Goal: Task Accomplishment & Management: Complete application form

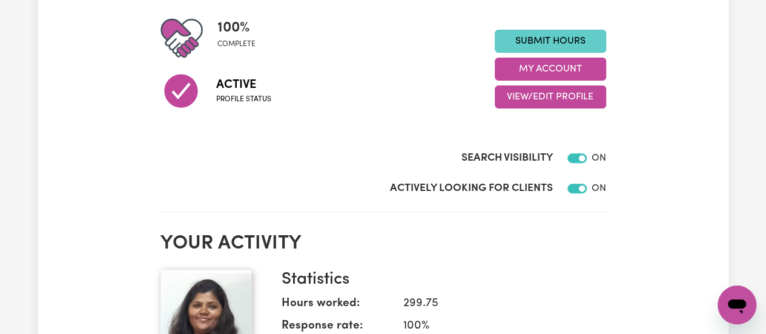
click at [548, 41] on link "Submit Hours" at bounding box center [550, 41] width 111 height 23
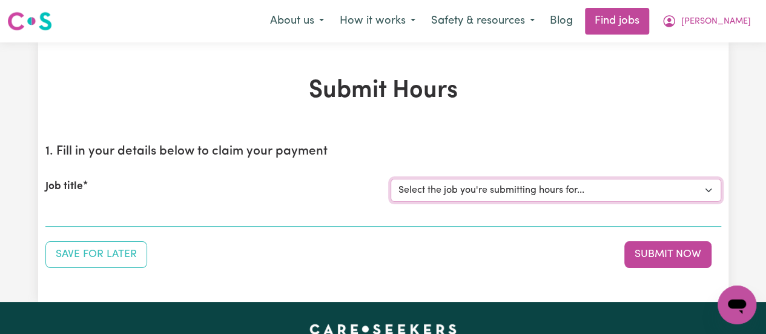
click at [578, 184] on select "Select the job you're submitting hours for... [[PERSON_NAME] Hands Of Care] Sup…" at bounding box center [556, 190] width 331 height 23
select select "11168"
click at [391, 179] on select "Select the job you're submitting hours for... [[PERSON_NAME] Hands Of Care] Sup…" at bounding box center [556, 190] width 331 height 23
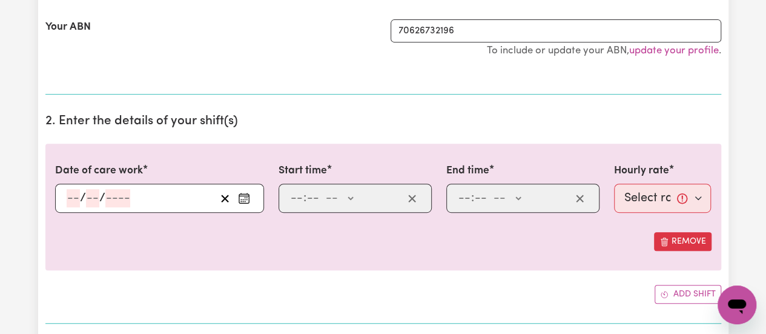
scroll to position [315, 0]
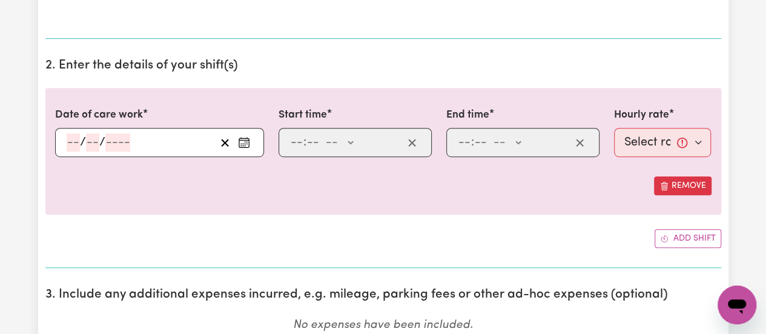
click at [239, 146] on icon "Enter the date of care work" at bounding box center [244, 142] width 12 height 12
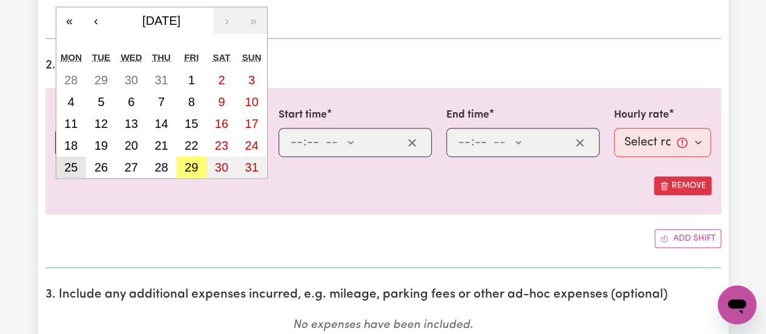
click at [76, 163] on abbr "25" at bounding box center [70, 167] width 13 height 13
type input "[DATE]"
type input "25"
type input "8"
type input "2025"
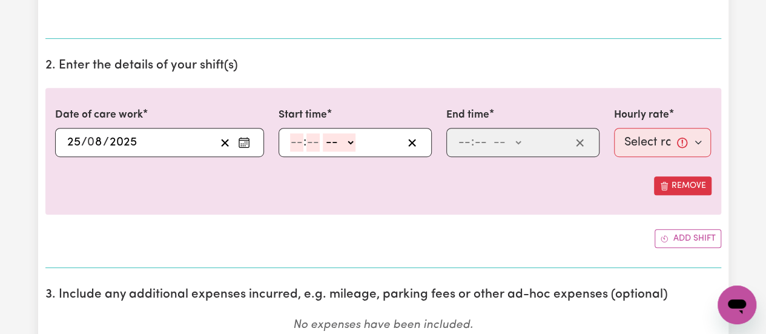
click at [299, 136] on input "number" at bounding box center [296, 142] width 13 height 18
type input "3"
type input "00"
click at [346, 140] on select "-- AM PM" at bounding box center [336, 142] width 33 height 18
select select "pm"
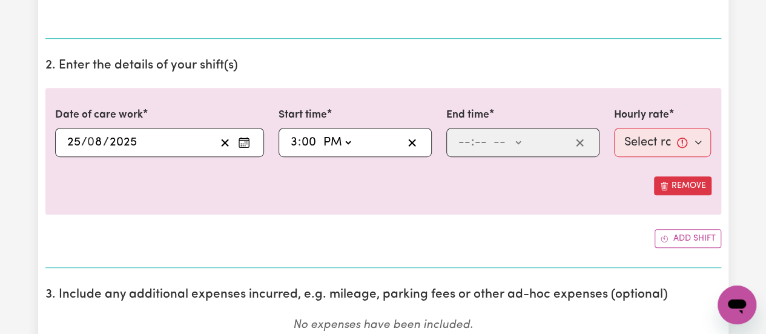
click at [320, 133] on select "-- AM PM" at bounding box center [336, 142] width 33 height 18
type input "15:00"
type input "0"
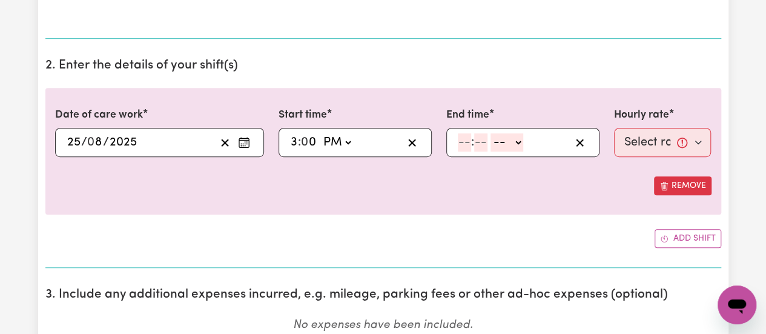
click at [462, 136] on input "number" at bounding box center [464, 142] width 13 height 18
type input "11"
type input "0"
click at [521, 138] on select "-- AM PM" at bounding box center [506, 142] width 33 height 18
select select "pm"
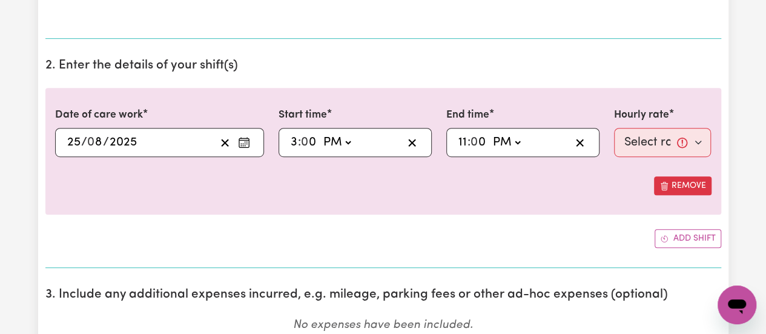
click at [490, 133] on select "-- AM PM" at bounding box center [506, 142] width 33 height 18
type input "23:00"
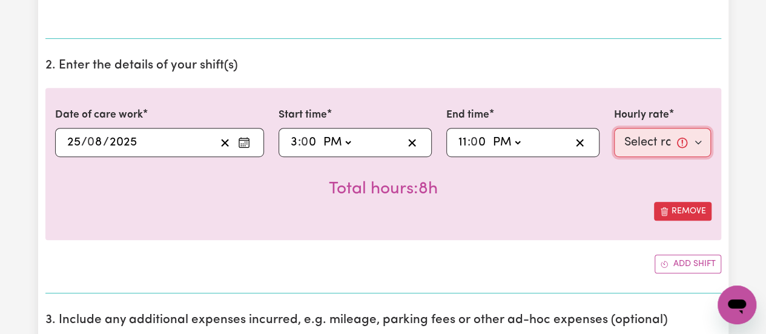
click at [694, 142] on select "Select rate... $38.00 (Weekday) $50.00 ([DATE]) $60.00 ([DATE]) $70.00 (Public …" at bounding box center [663, 142] width 98 height 29
select select "38-Weekday"
click at [614, 128] on select "Select rate... $38.00 (Weekday) $50.00 ([DATE]) $60.00 ([DATE]) $70.00 (Public …" at bounding box center [663, 142] width 98 height 29
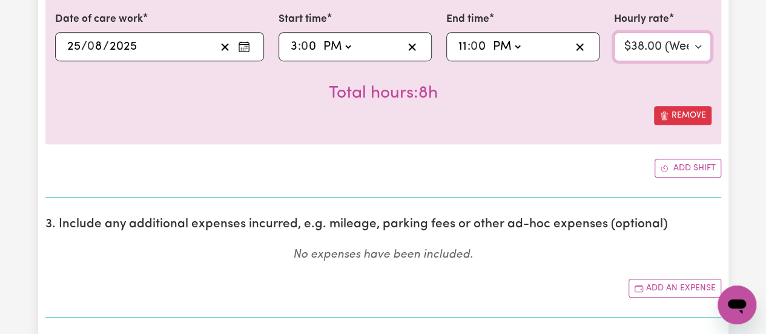
scroll to position [420, 0]
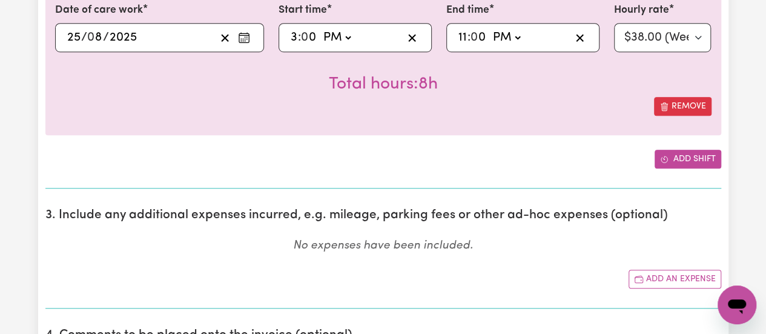
click at [692, 161] on button "Add shift" at bounding box center [688, 159] width 67 height 19
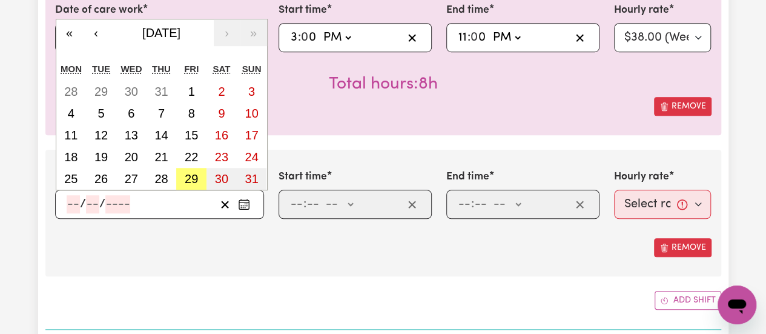
click at [71, 207] on input "number" at bounding box center [73, 204] width 13 height 18
click at [98, 174] on abbr "26" at bounding box center [100, 178] width 13 height 13
type input "[DATE]"
type input "26"
type input "8"
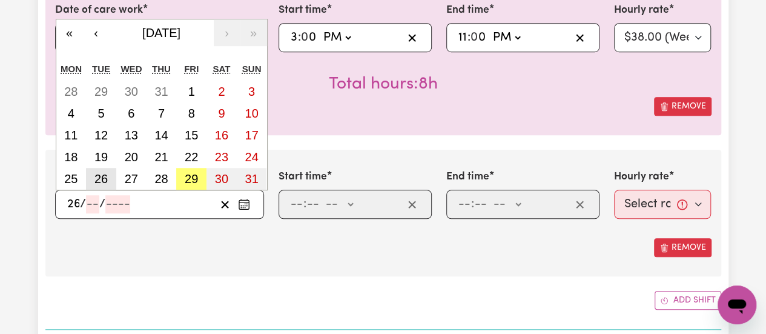
type input "2025"
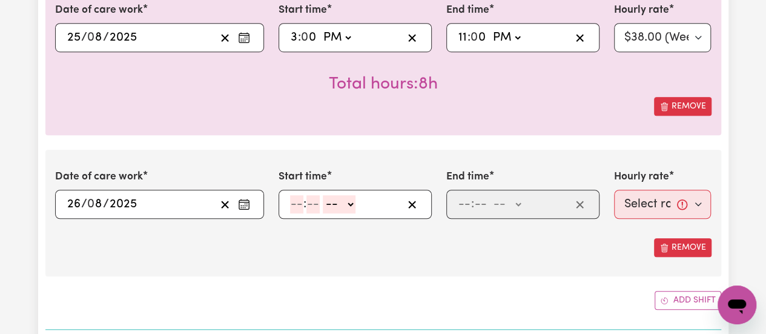
click at [297, 204] on input "number" at bounding box center [296, 204] width 13 height 18
type input "3"
type input "0"
click at [354, 203] on div "3 : 0 0 -- AM PM" at bounding box center [346, 204] width 114 height 18
click at [349, 206] on select "-- AM PM" at bounding box center [336, 204] width 33 height 18
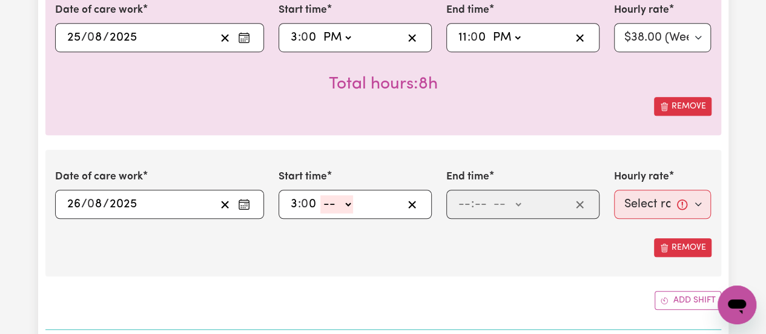
select select "pm"
click at [320, 195] on select "-- AM PM" at bounding box center [336, 204] width 33 height 18
type input "15:00"
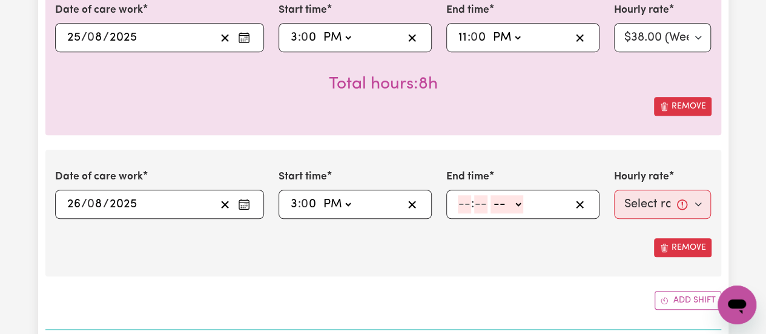
click at [462, 202] on input "number" at bounding box center [464, 204] width 13 height 18
type input "11"
type input "00"
click at [515, 196] on select "-- AM PM" at bounding box center [506, 204] width 33 height 18
select select "pm"
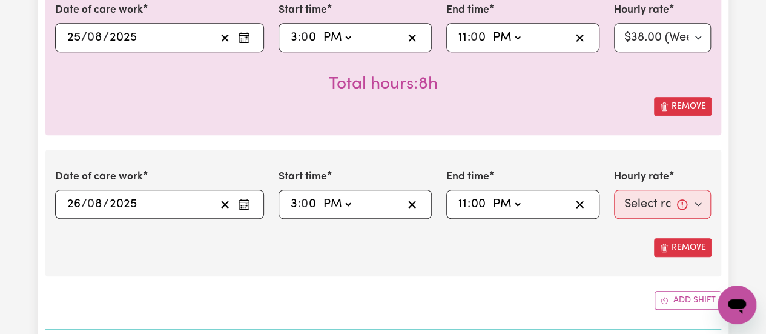
click at [490, 195] on select "-- AM PM" at bounding box center [506, 204] width 33 height 18
type input "23:00"
type input "0"
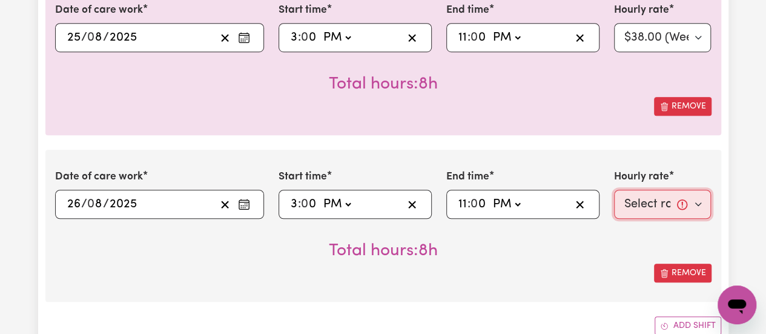
click at [663, 204] on select "Select rate... $38.00 (Weekday) $50.00 ([DATE]) $60.00 ([DATE]) $70.00 (Public …" at bounding box center [663, 204] width 98 height 29
select select "38-Weekday"
click at [614, 190] on select "Select rate... $38.00 (Weekday) $50.00 ([DATE]) $60.00 ([DATE]) $70.00 (Public …" at bounding box center [663, 204] width 98 height 29
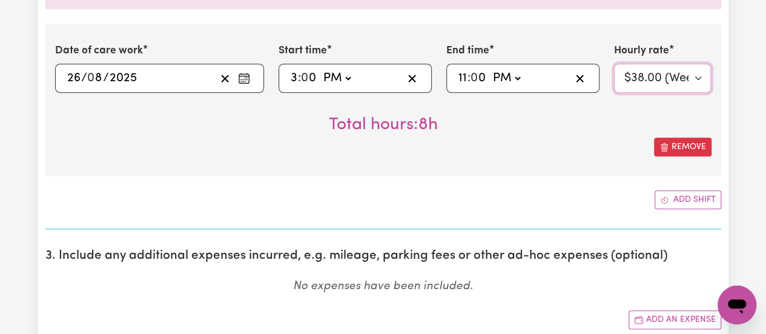
scroll to position [552, 0]
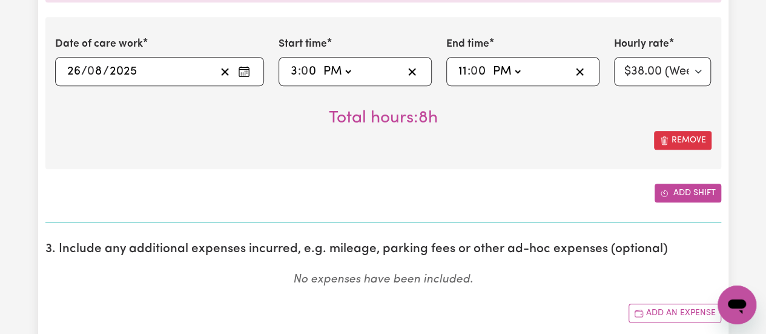
click at [695, 184] on button "Add shift" at bounding box center [688, 193] width 67 height 19
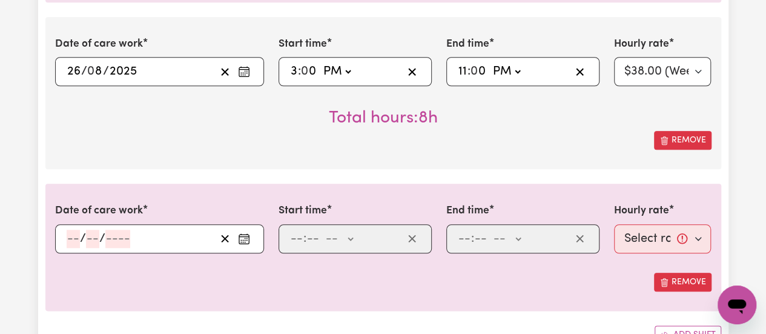
click at [74, 236] on input "number" at bounding box center [73, 239] width 13 height 18
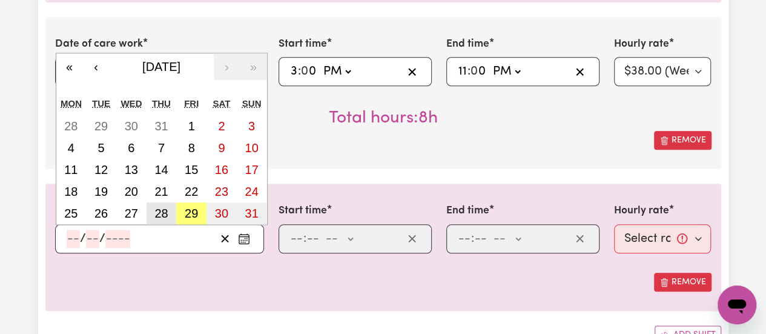
click at [153, 210] on button "28" at bounding box center [162, 213] width 30 height 22
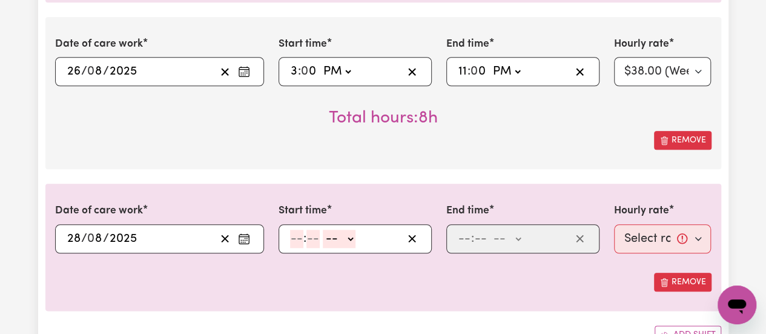
type input "[DATE]"
type input "28"
type input "8"
type input "2025"
click at [286, 235] on div ": -- AM PM" at bounding box center [355, 238] width 153 height 29
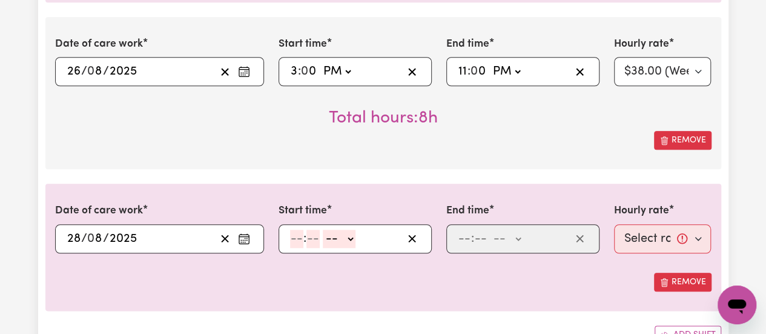
click at [292, 240] on input "number" at bounding box center [296, 239] width 13 height 18
type input "3"
type input "00"
click at [345, 231] on select "-- AM PM" at bounding box center [336, 239] width 33 height 18
select select "pm"
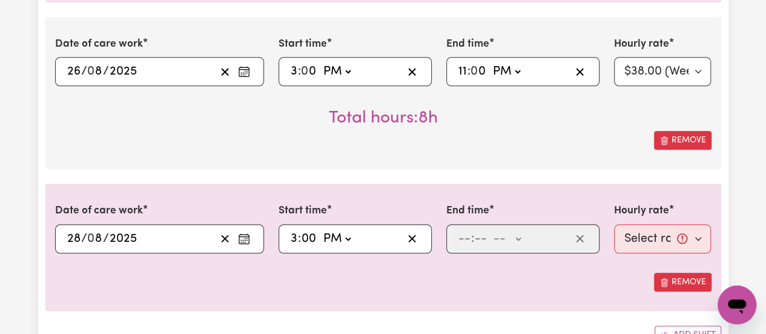
click at [320, 230] on select "-- AM PM" at bounding box center [336, 239] width 33 height 18
type input "15:00"
type input "0"
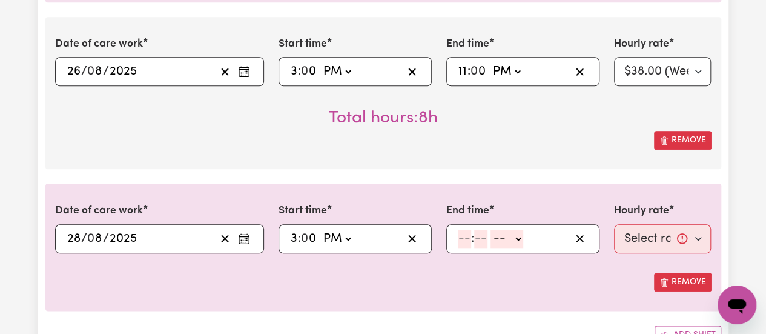
drag, startPoint x: 458, startPoint y: 233, endPoint x: 468, endPoint y: 245, distance: 16.0
click at [459, 233] on input "number" at bounding box center [464, 239] width 13 height 18
type input "11"
type input "0"
click at [516, 231] on select "-- AM PM" at bounding box center [506, 239] width 33 height 18
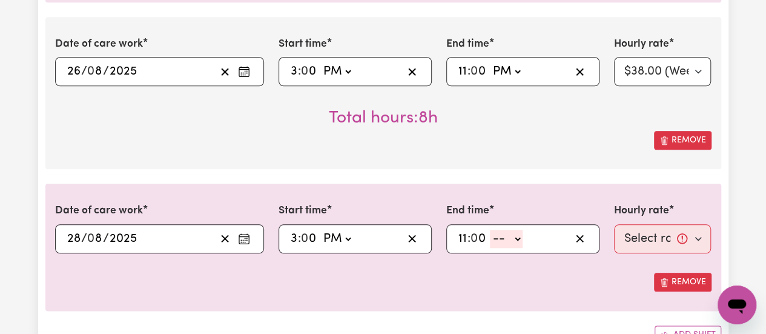
select select "pm"
click at [490, 230] on select "-- AM PM" at bounding box center [506, 239] width 33 height 18
type input "23:00"
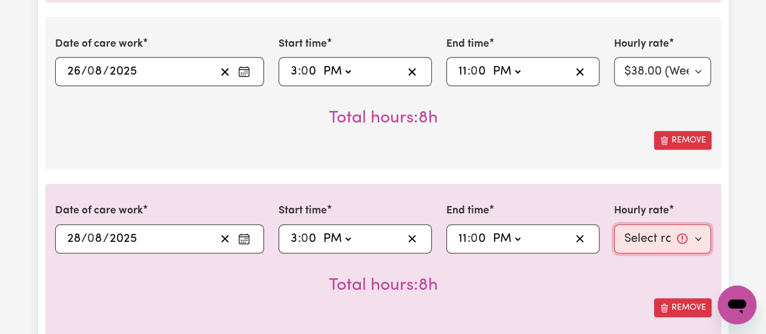
click at [702, 236] on select "Select rate... $38.00 (Weekday) $50.00 ([DATE]) $60.00 ([DATE]) $70.00 (Public …" at bounding box center [663, 238] width 98 height 29
select select "38-Weekday"
click at [614, 224] on select "Select rate... $38.00 (Weekday) $50.00 ([DATE]) $60.00 ([DATE]) $70.00 (Public …" at bounding box center [663, 238] width 98 height 29
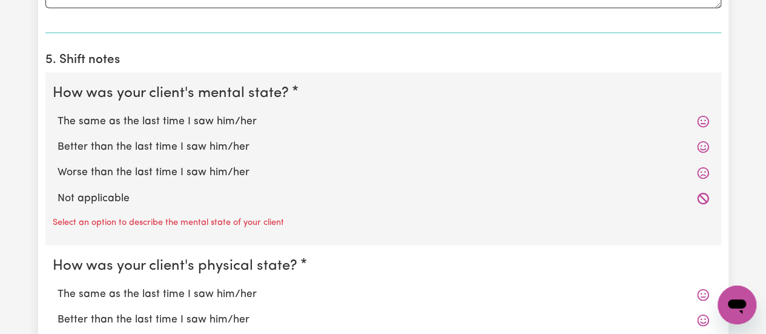
scroll to position [1222, 0]
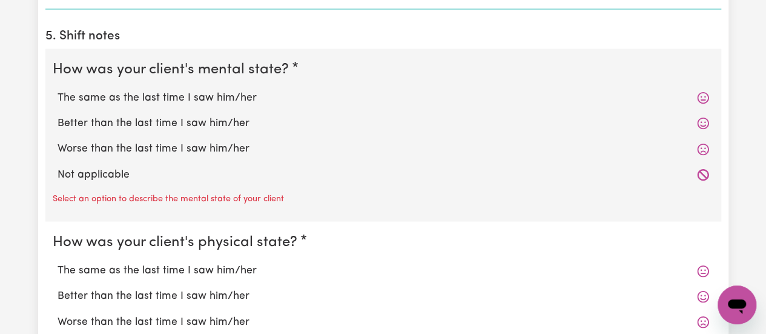
click at [109, 168] on label "Not applicable" at bounding box center [384, 175] width 652 height 16
click at [58, 167] on input "Not applicable" at bounding box center [57, 167] width 1 height 1
radio input "true"
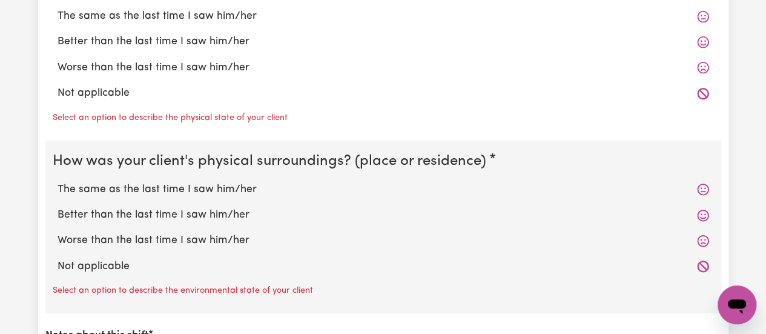
scroll to position [1472, 0]
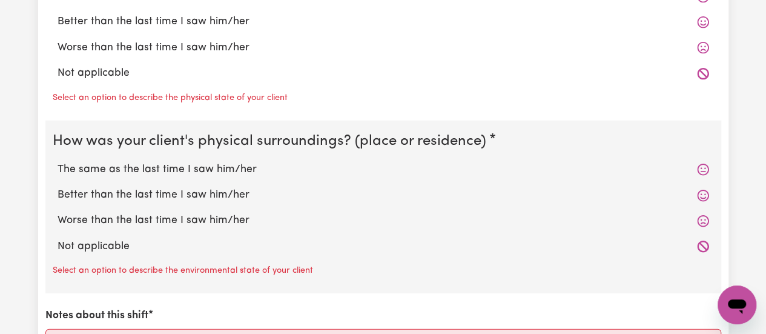
click at [88, 70] on label "Not applicable" at bounding box center [384, 73] width 652 height 16
click at [58, 65] on input "Not applicable" at bounding box center [57, 65] width 1 height 1
radio input "true"
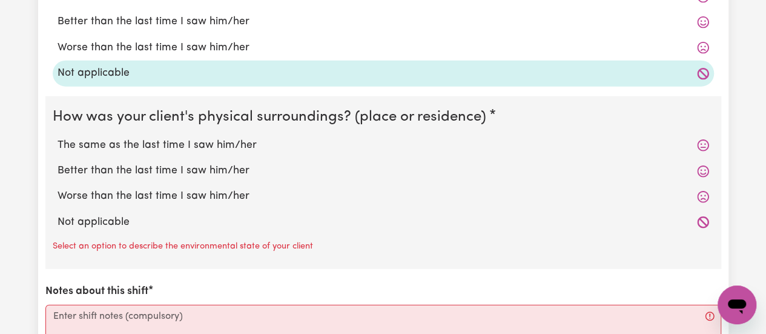
click at [85, 222] on label "Not applicable" at bounding box center [384, 222] width 652 height 16
click at [58, 214] on input "Not applicable" at bounding box center [57, 214] width 1 height 1
radio input "true"
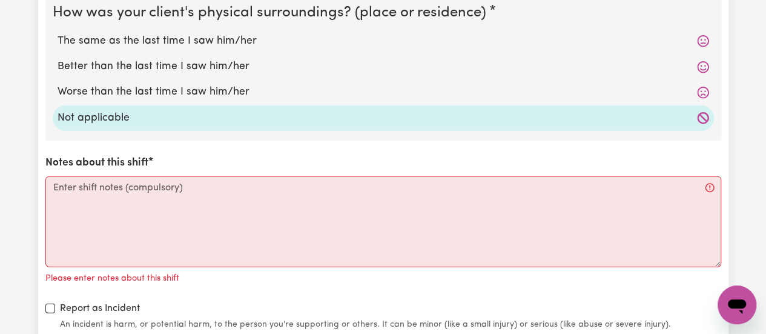
scroll to position [1603, 0]
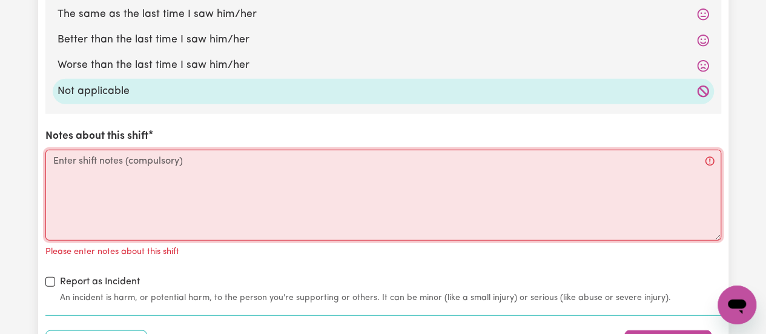
click at [491, 219] on textarea "Notes about this shift" at bounding box center [383, 195] width 676 height 91
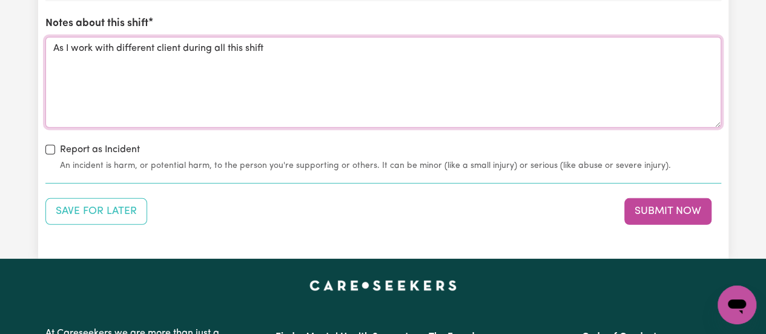
scroll to position [1777, 0]
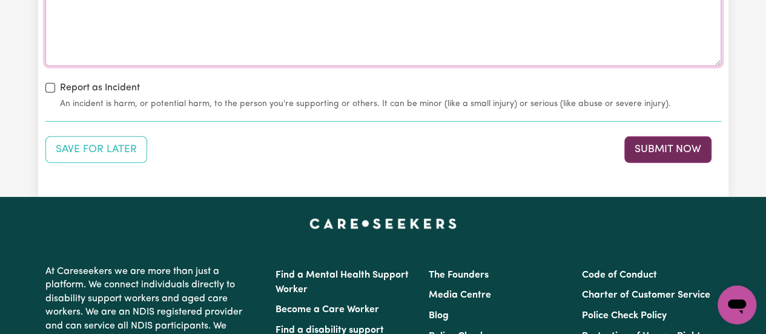
type textarea "As I work with different client during all this shift"
click at [677, 145] on button "Submit Now" at bounding box center [667, 149] width 87 height 27
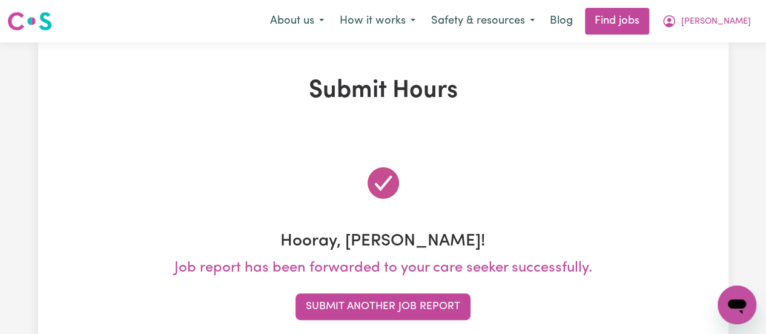
scroll to position [0, 0]
click at [724, 15] on button "[PERSON_NAME]" at bounding box center [706, 20] width 105 height 25
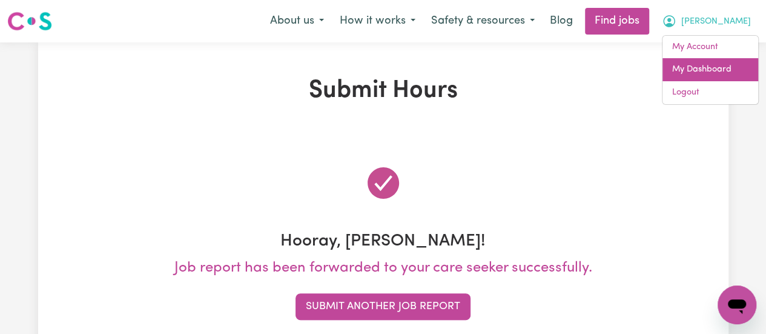
click at [697, 72] on link "My Dashboard" at bounding box center [711, 69] width 96 height 23
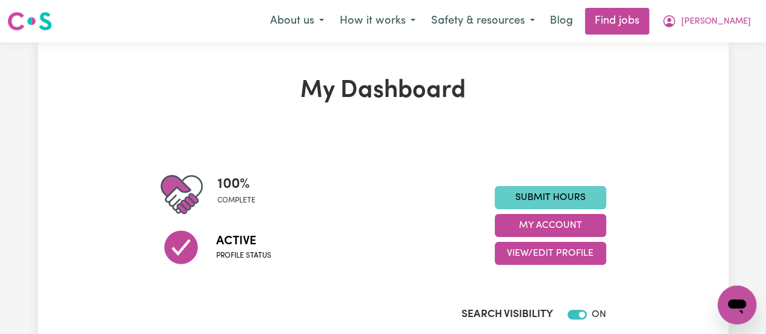
click at [564, 194] on link "Submit Hours" at bounding box center [550, 197] width 111 height 23
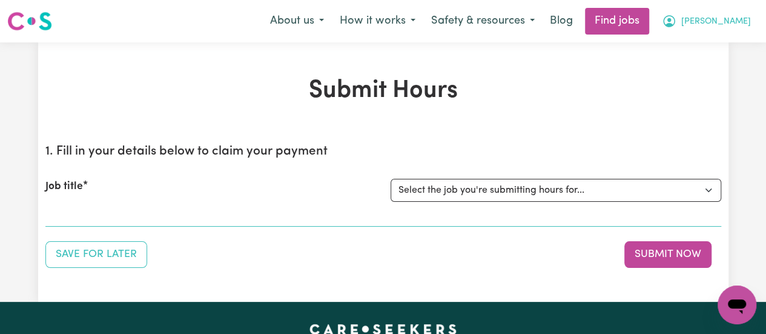
click at [731, 20] on span "[PERSON_NAME]" at bounding box center [716, 21] width 70 height 13
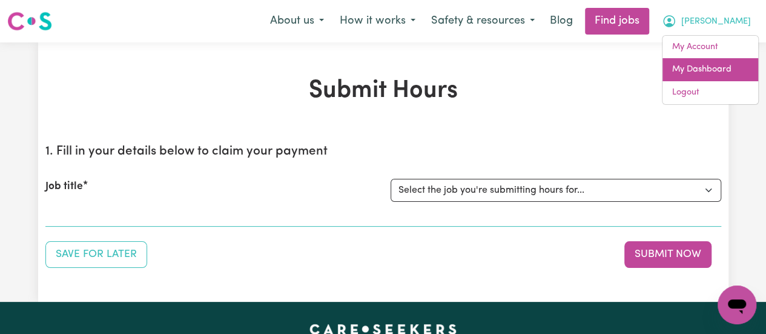
click at [704, 60] on link "My Dashboard" at bounding box center [711, 69] width 96 height 23
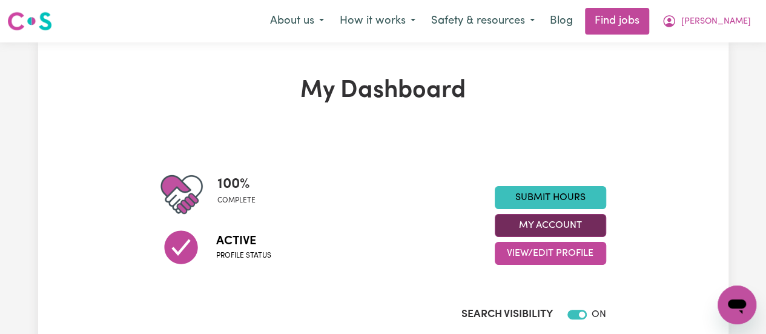
click at [577, 228] on button "My Account" at bounding box center [550, 225] width 111 height 23
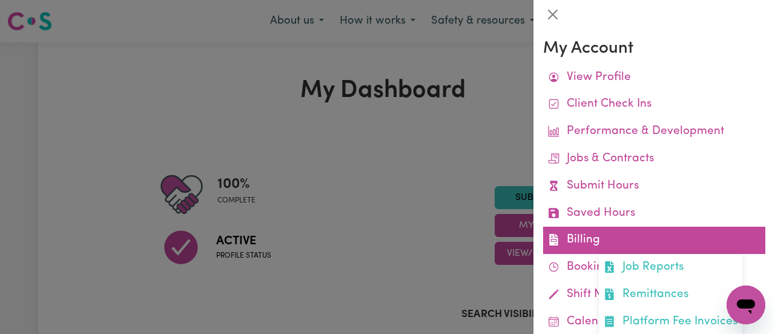
click at [595, 244] on link "Billing Job Reports Remittances Platform Fee Invoices" at bounding box center [654, 240] width 222 height 27
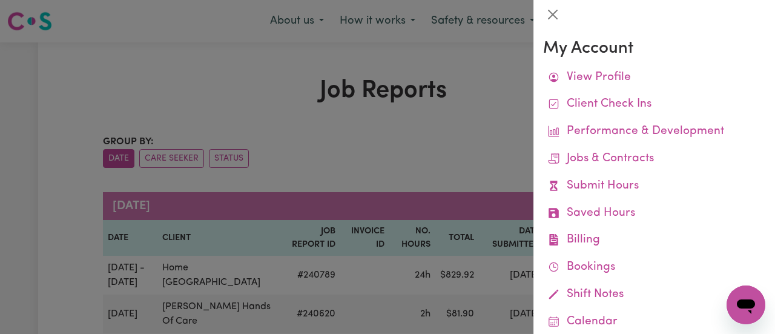
click at [478, 135] on div at bounding box center [387, 167] width 775 height 334
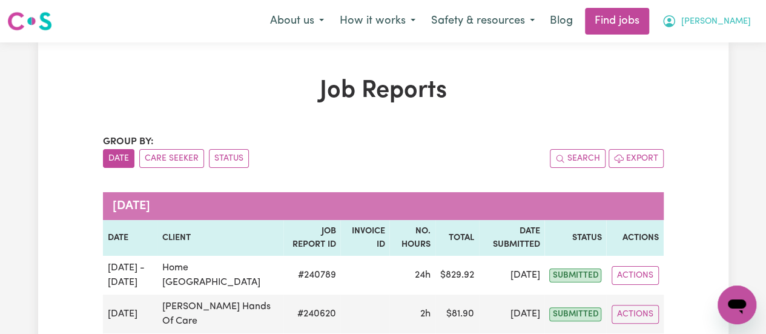
click at [735, 18] on span "[PERSON_NAME]" at bounding box center [716, 21] width 70 height 13
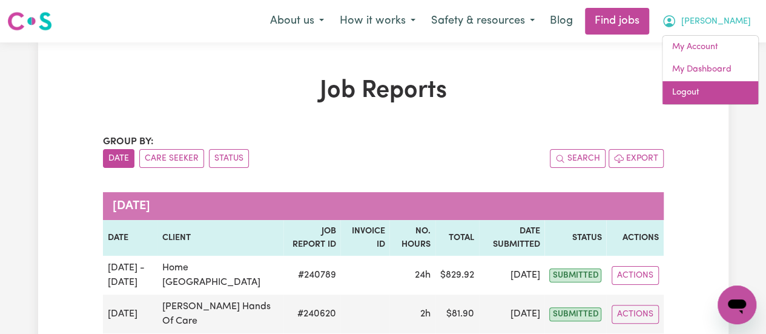
click at [713, 90] on link "Logout" at bounding box center [711, 92] width 96 height 23
